Goal: Transaction & Acquisition: Purchase product/service

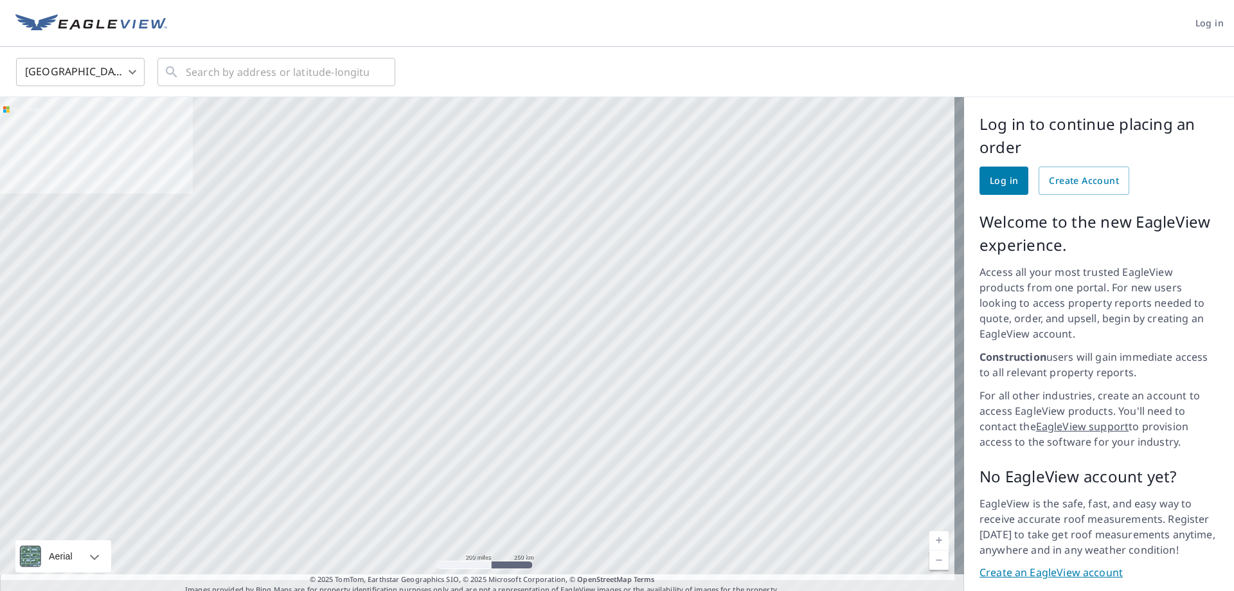
click at [1200, 23] on span "Log in" at bounding box center [1210, 23] width 28 height 16
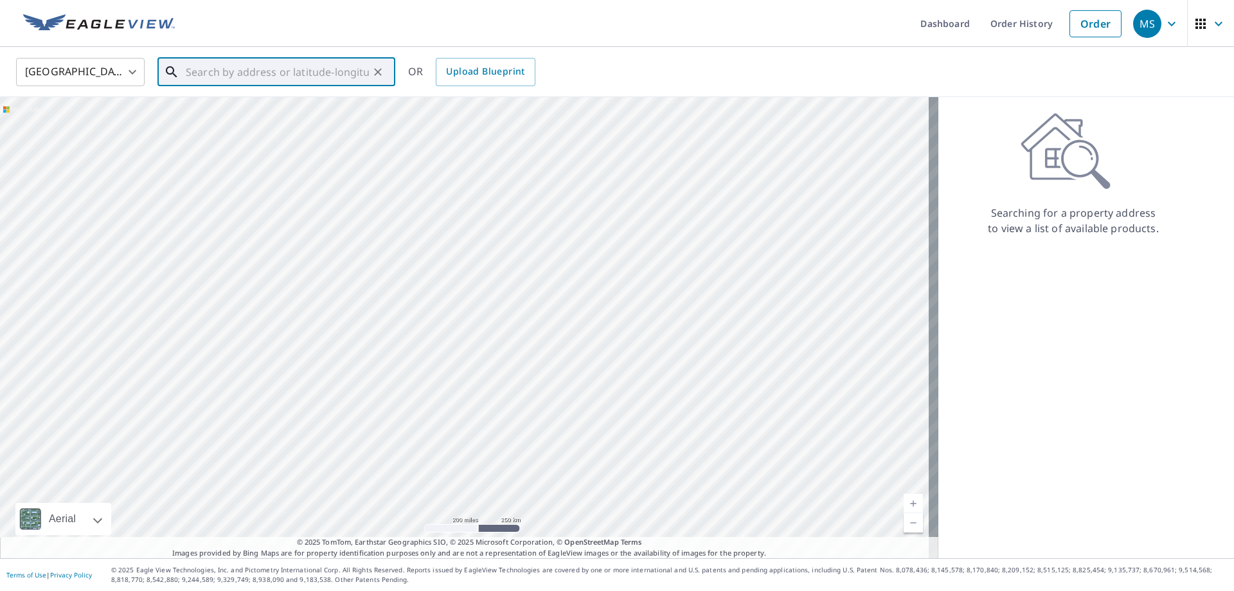
click at [215, 76] on input "text" at bounding box center [277, 72] width 183 height 36
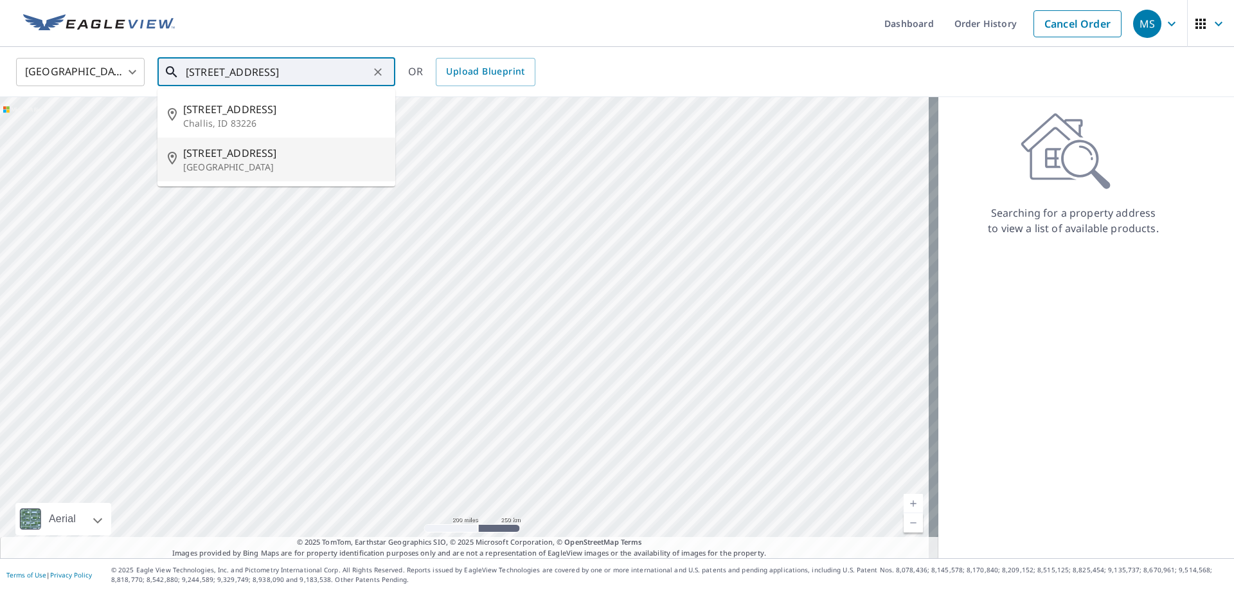
click at [253, 172] on p "[GEOGRAPHIC_DATA]" at bounding box center [284, 167] width 202 height 13
type input "[STREET_ADDRESS]"
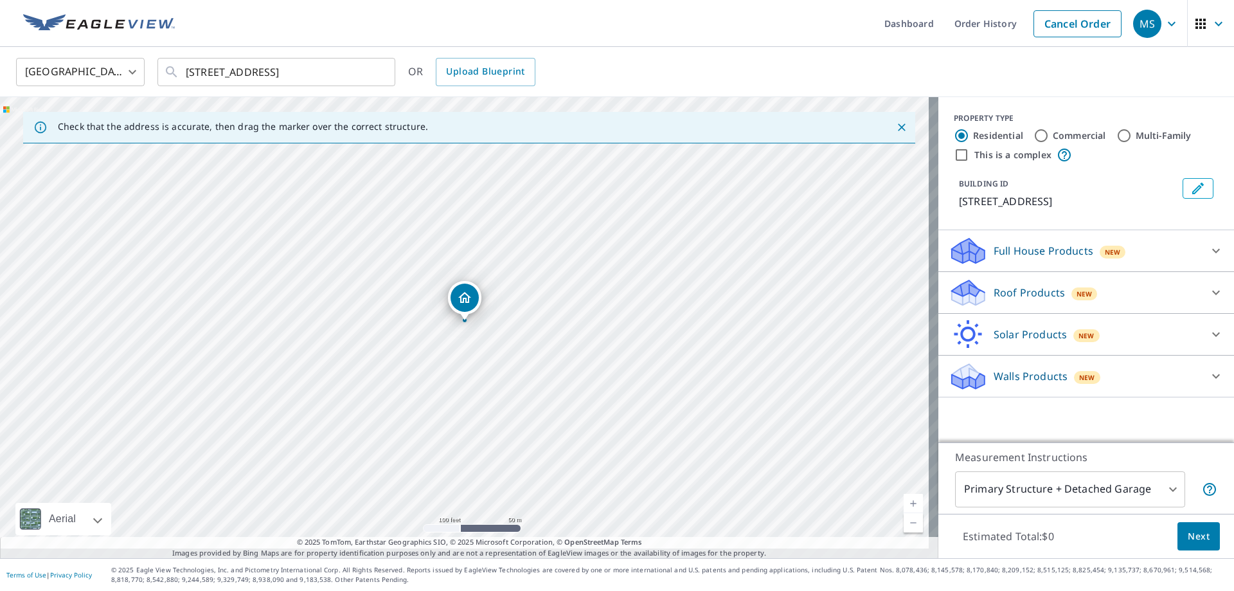
click at [958, 296] on icon at bounding box center [966, 288] width 28 height 16
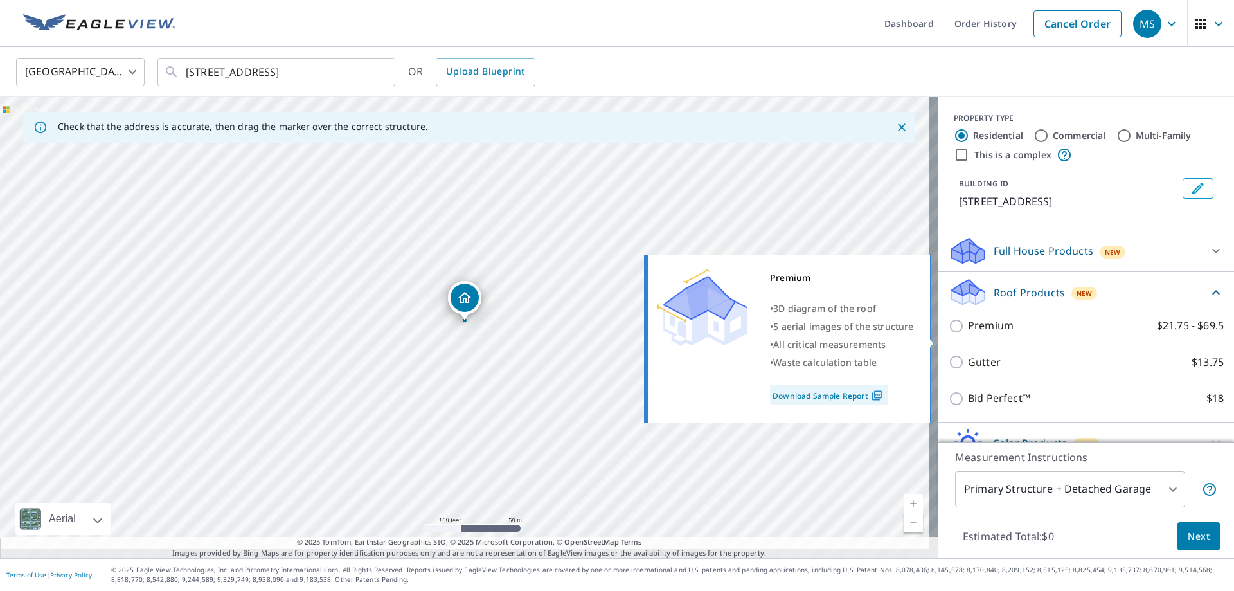
click at [949, 334] on input "Premium $21.75 - $69.5" at bounding box center [958, 325] width 19 height 15
checkbox input "true"
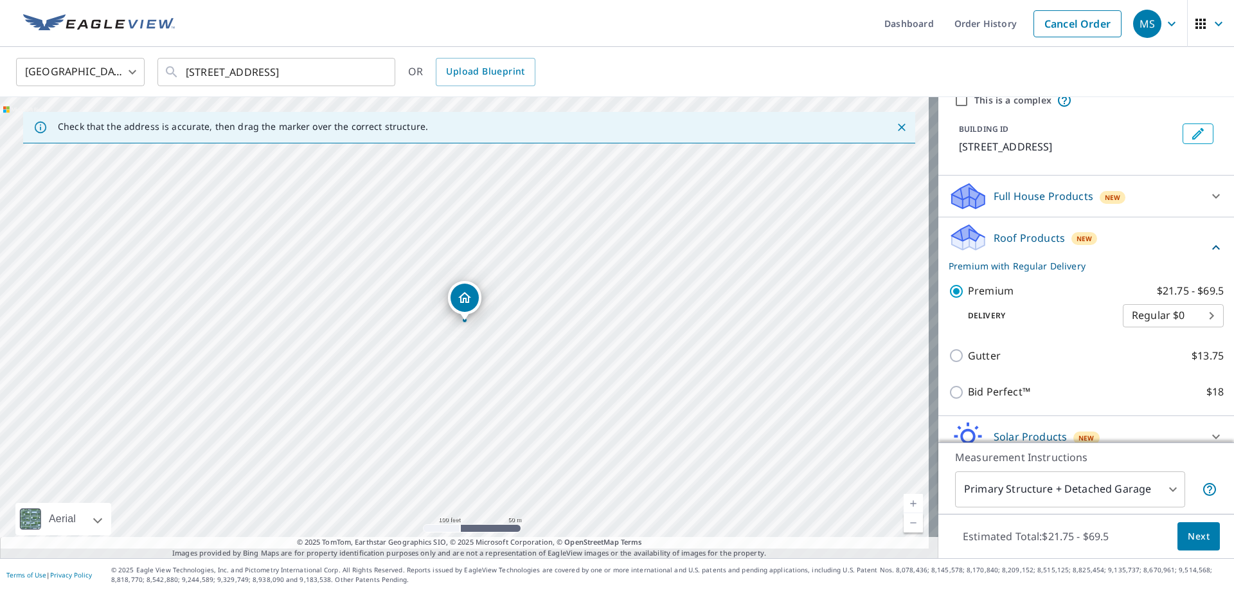
scroll to position [163, 0]
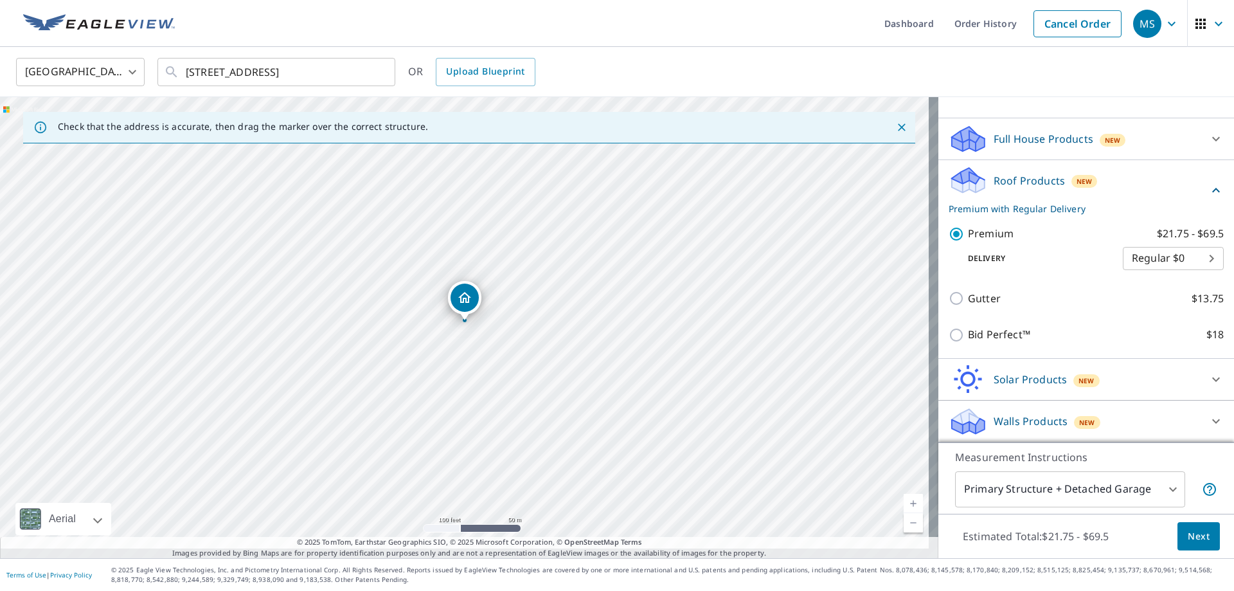
click at [1130, 473] on body "MS MS Dashboard Order History Cancel Order MS United States US ​ 1031 Valley Av…" at bounding box center [617, 295] width 1234 height 591
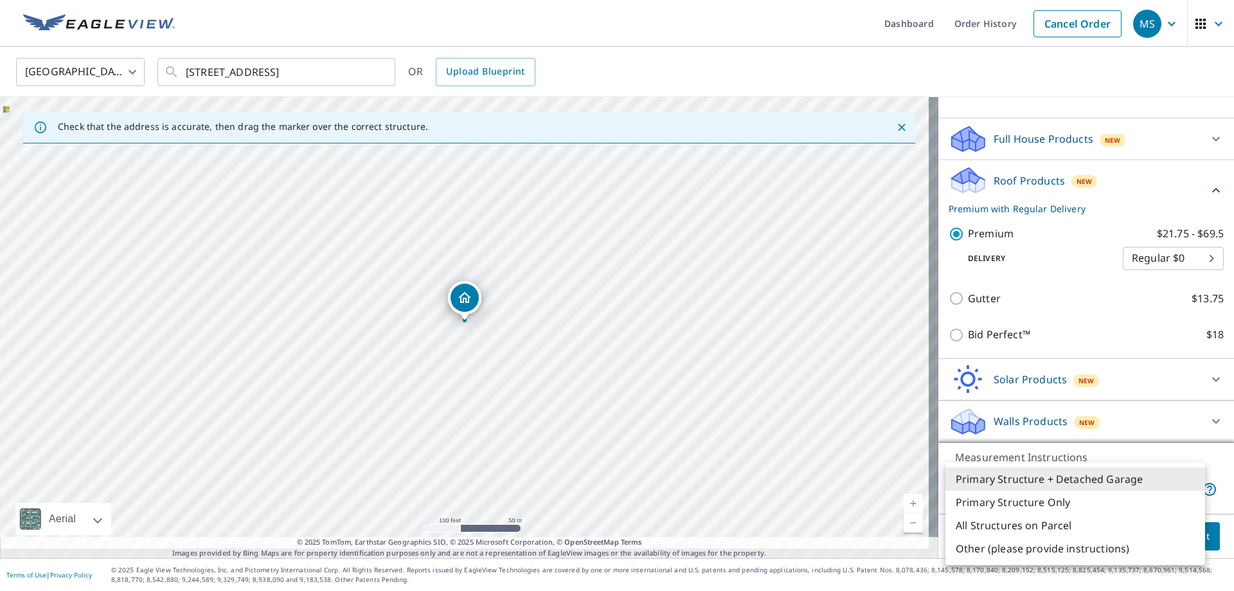
click at [1013, 508] on li "Primary Structure Only" at bounding box center [1076, 502] width 260 height 23
type input "2"
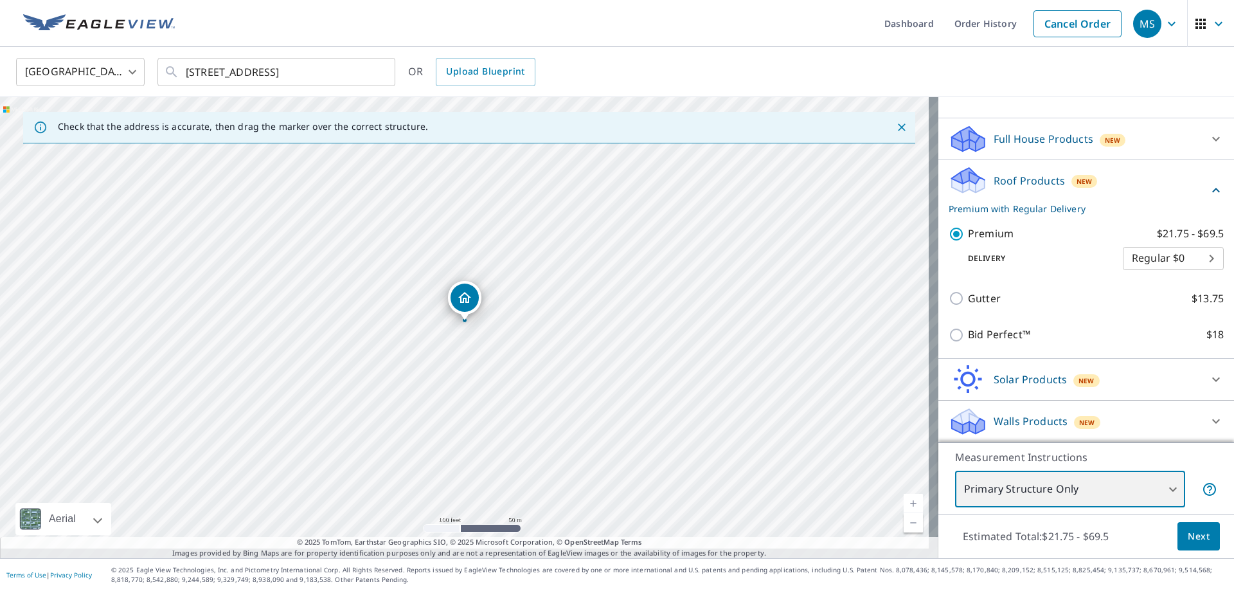
scroll to position [154, 0]
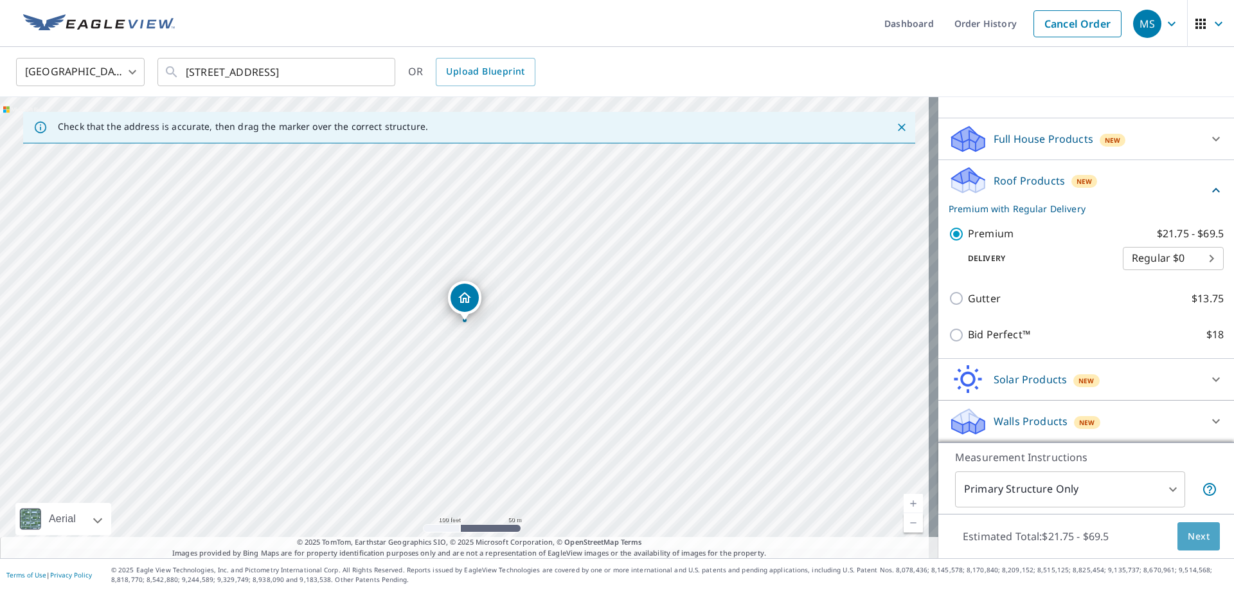
click at [1188, 534] on span "Next" at bounding box center [1199, 537] width 22 height 16
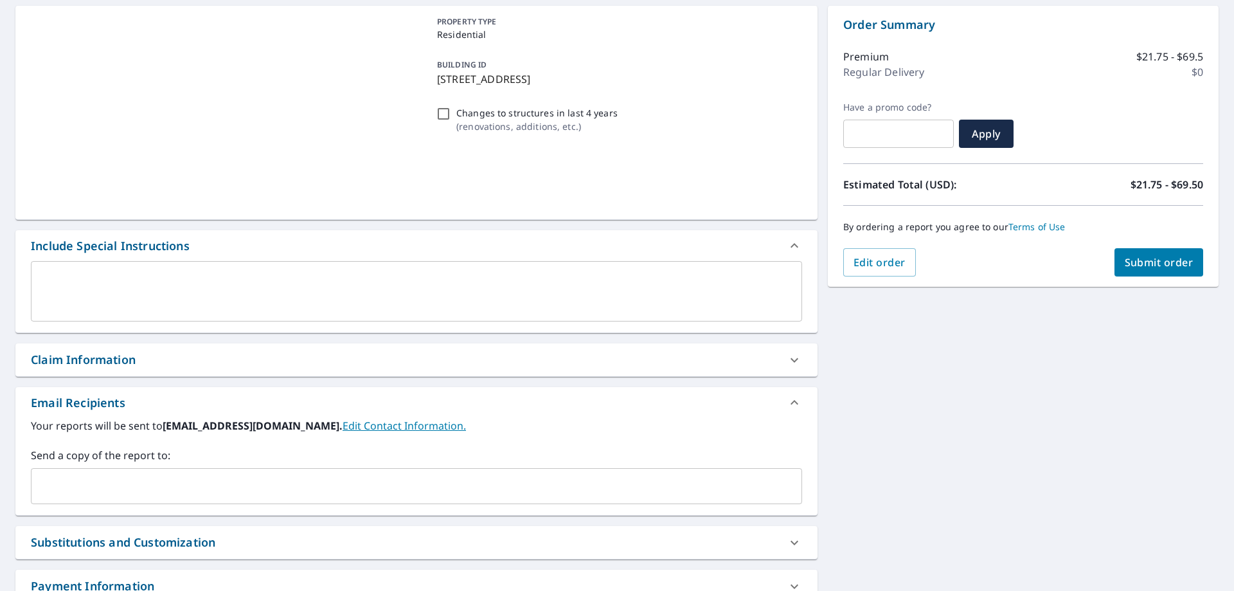
scroll to position [193, 0]
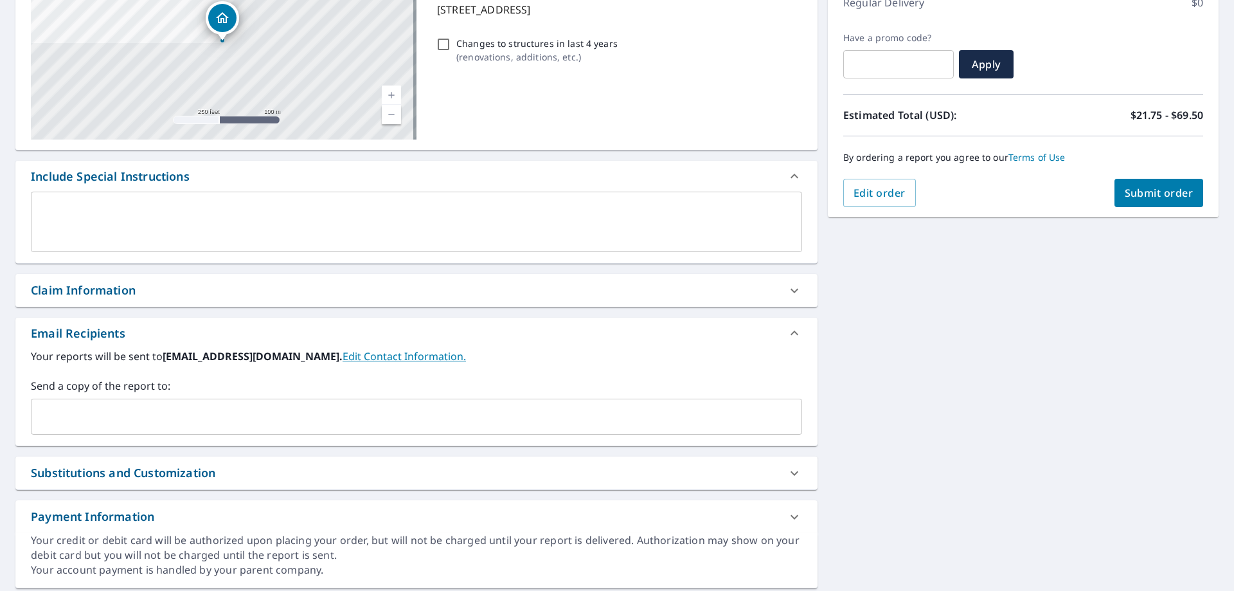
click at [85, 429] on input "text" at bounding box center [407, 416] width 741 height 24
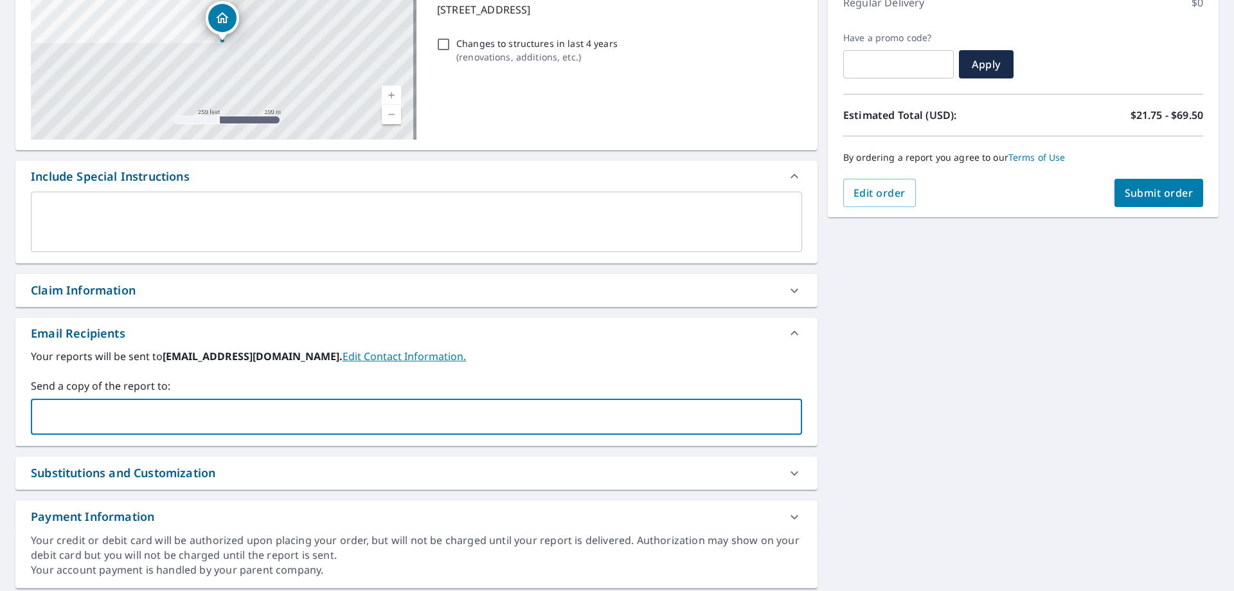
type input "nancyt@ridgevalleyexteriors.com"
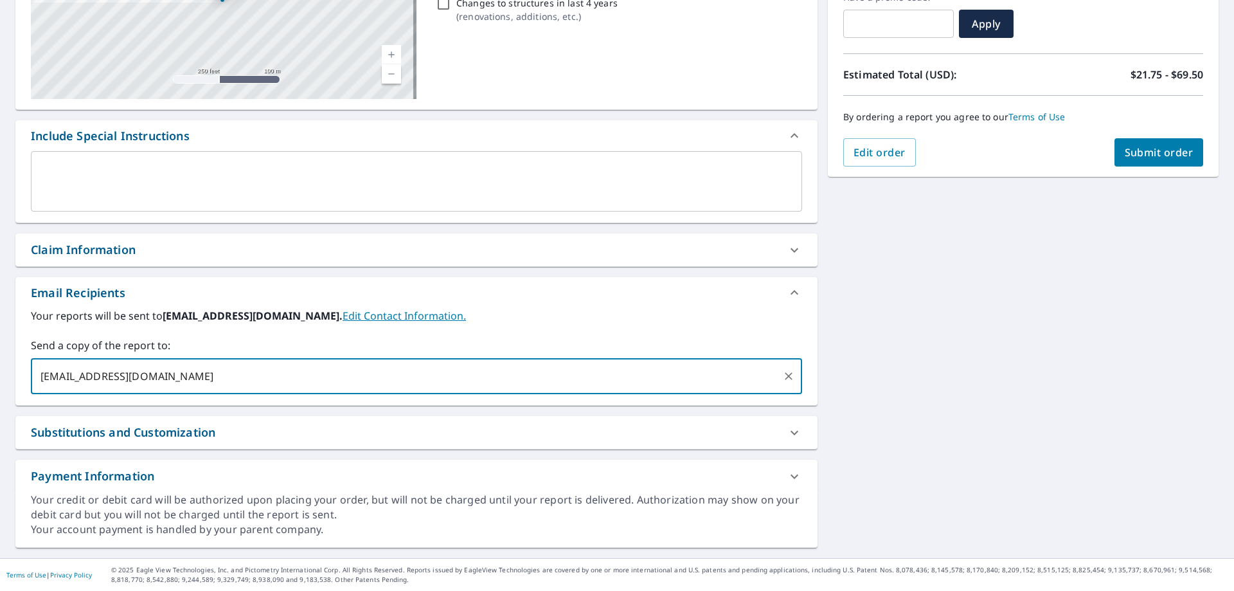
scroll to position [270, 0]
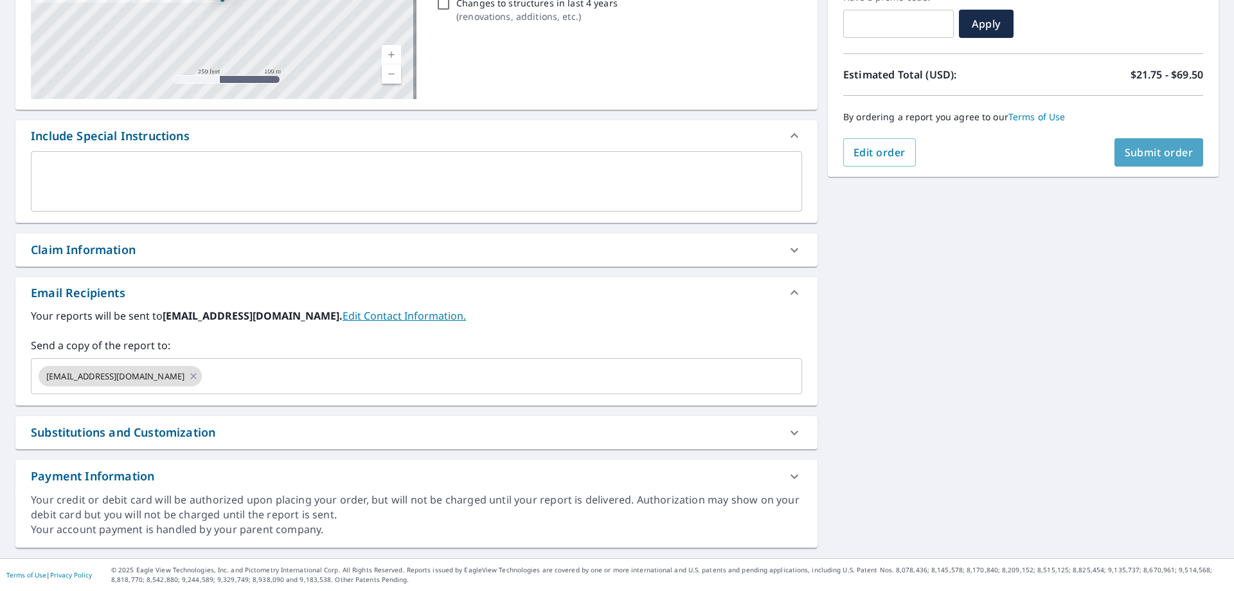
click at [1141, 145] on span "Submit order" at bounding box center [1159, 152] width 69 height 14
checkbox input "true"
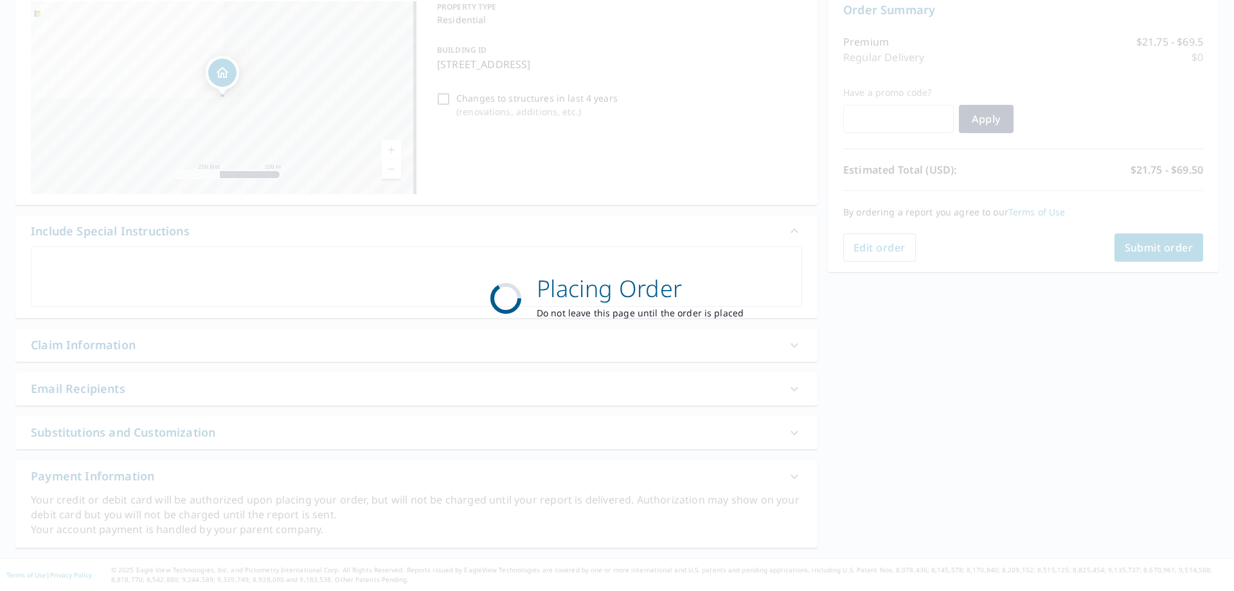
scroll to position [170, 0]
